Goal: Navigation & Orientation: Find specific page/section

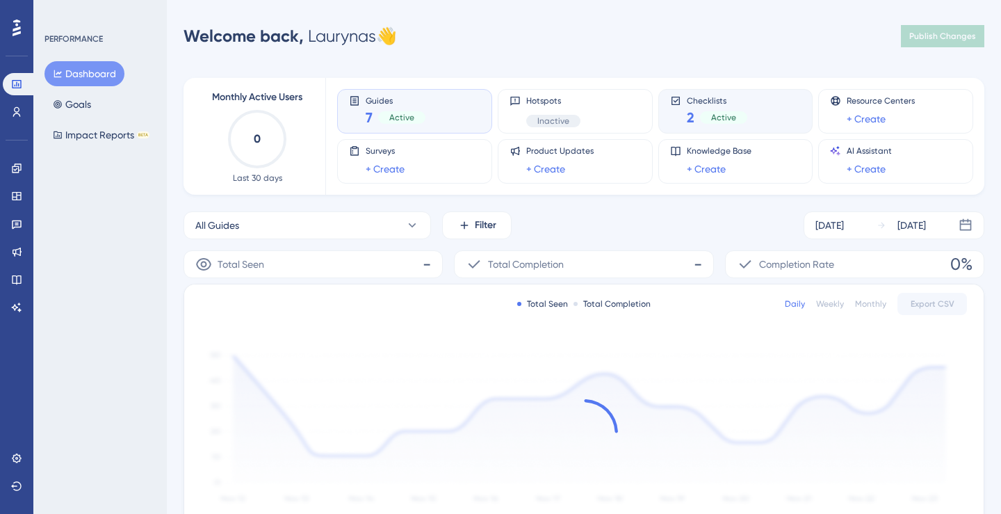
click at [718, 95] on span "Checklists" at bounding box center [717, 100] width 60 height 10
click at [676, 57] on div "Performance Users Engagement Widgets Feedback Product Updates Knowledge Base AI…" at bounding box center [584, 437] width 834 height 831
